Goal: Information Seeking & Learning: Learn about a topic

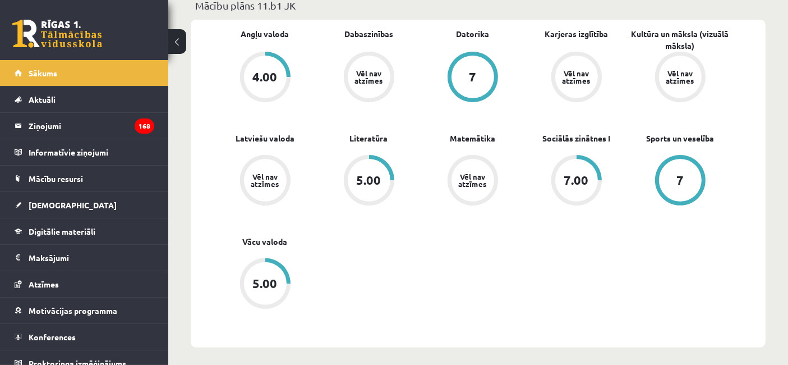
scroll to position [374, 0]
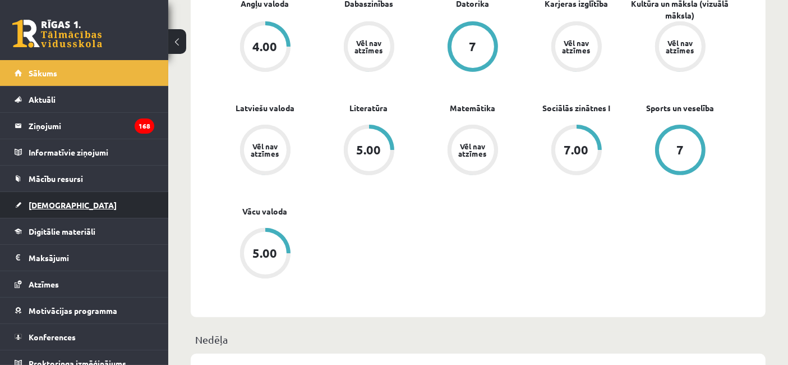
click at [63, 197] on link "[DEMOGRAPHIC_DATA]" at bounding box center [85, 205] width 140 height 26
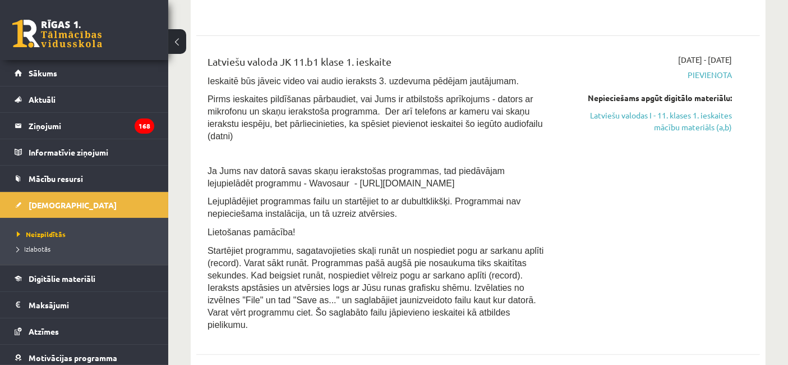
scroll to position [125, 0]
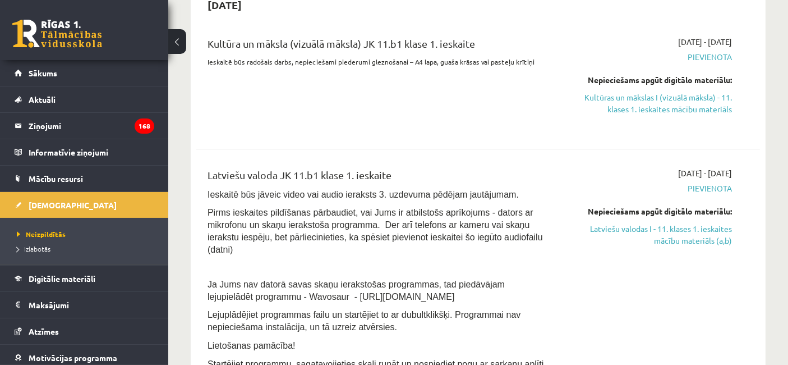
drag, startPoint x: 675, startPoint y: 106, endPoint x: 440, endPoint y: 71, distance: 238.1
click at [675, 106] on link "Kultūras un mākslas I (vizuālā māksla) - 11. klases 1. ieskaites mācību materiā…" at bounding box center [650, 103] width 164 height 24
click at [692, 110] on link "Kultūras un mākslas I (vizuālā māksla) - 11. klases 1. ieskaites mācību materiā…" at bounding box center [650, 103] width 164 height 24
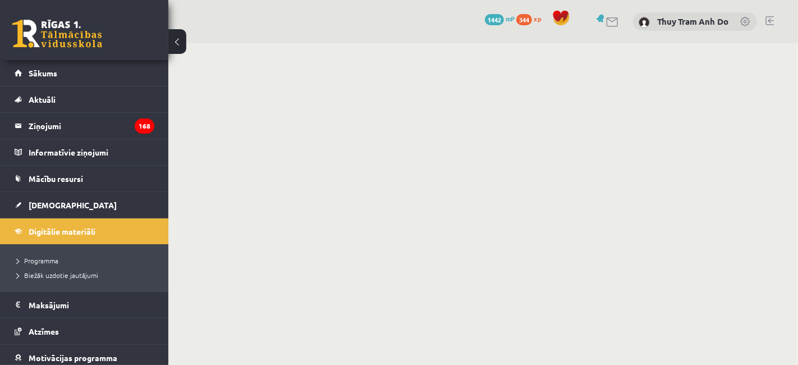
click at [279, 23] on div "0 Dāvanas 1442 mP 344 xp Thuy Tram Anh Do" at bounding box center [482, 21] width 629 height 43
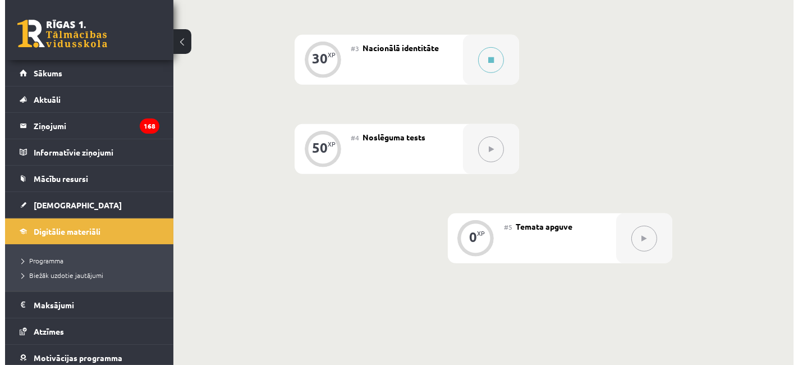
scroll to position [436, 0]
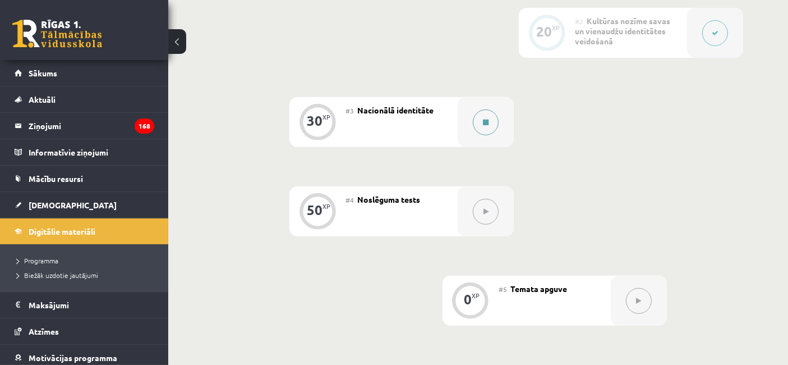
click at [491, 123] on button at bounding box center [486, 122] width 26 height 26
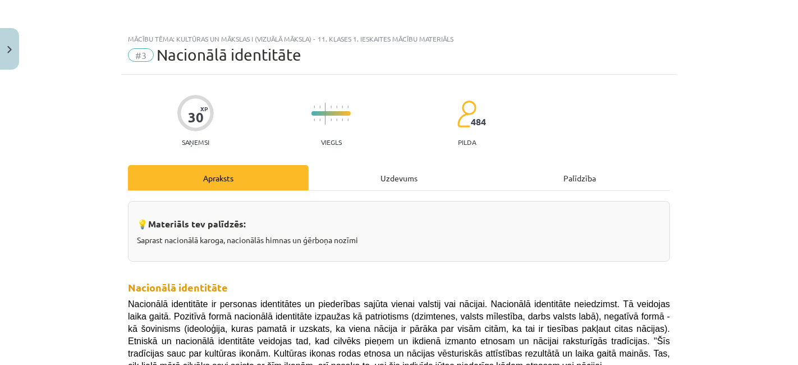
click at [405, 169] on div "Uzdevums" at bounding box center [398, 177] width 181 height 25
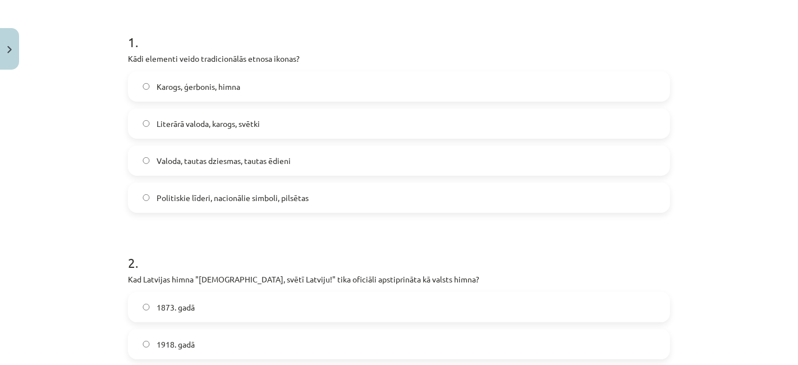
scroll to position [214, 0]
